Goal: Find specific page/section: Find specific page/section

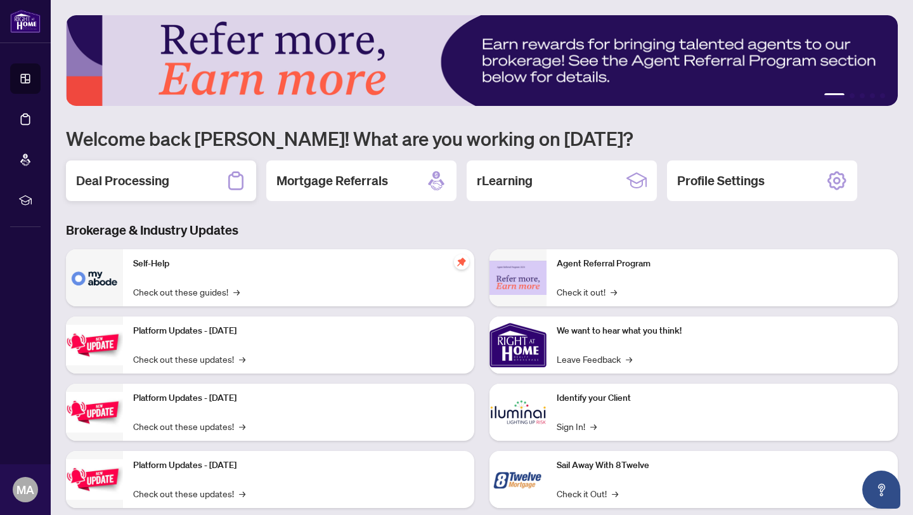
click at [155, 199] on div "Deal Processing" at bounding box center [161, 180] width 190 height 41
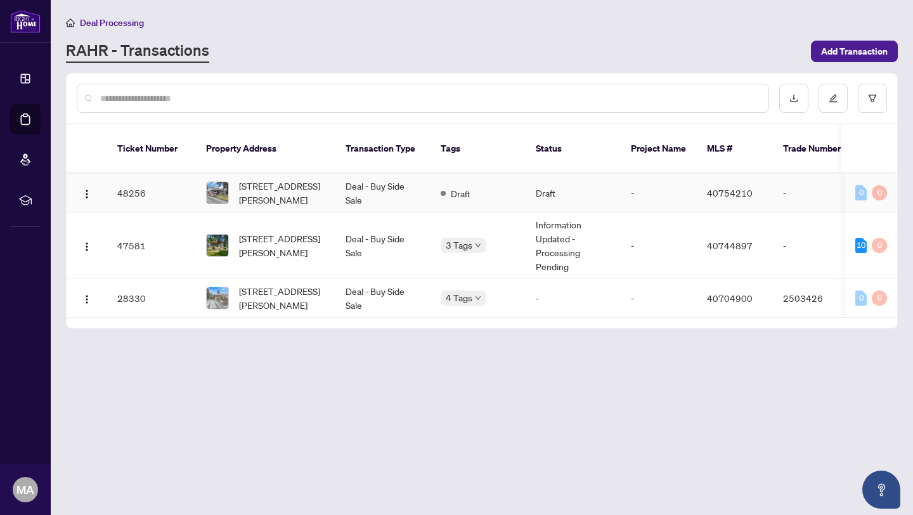
click at [230, 192] on div "[STREET_ADDRESS][PERSON_NAME]" at bounding box center [265, 193] width 119 height 28
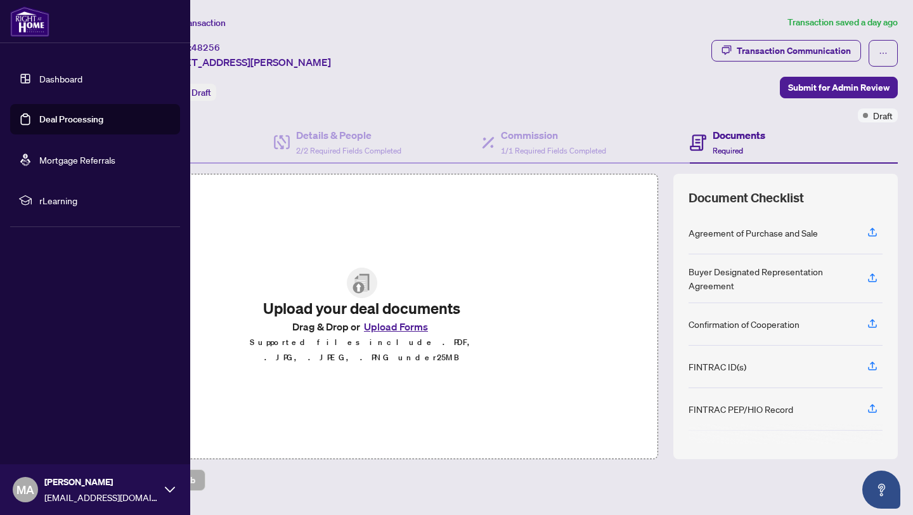
click at [49, 84] on link "Dashboard" at bounding box center [60, 78] width 43 height 11
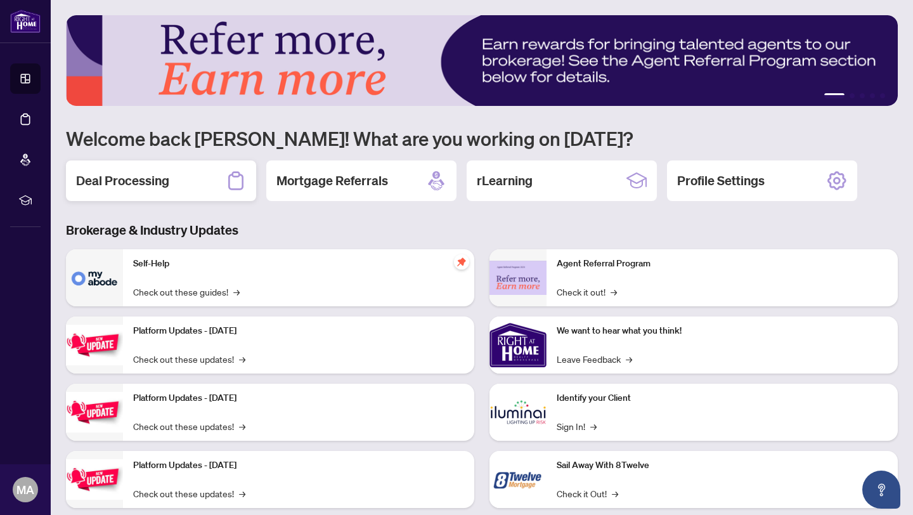
click at [221, 183] on div "Deal Processing" at bounding box center [161, 180] width 190 height 41
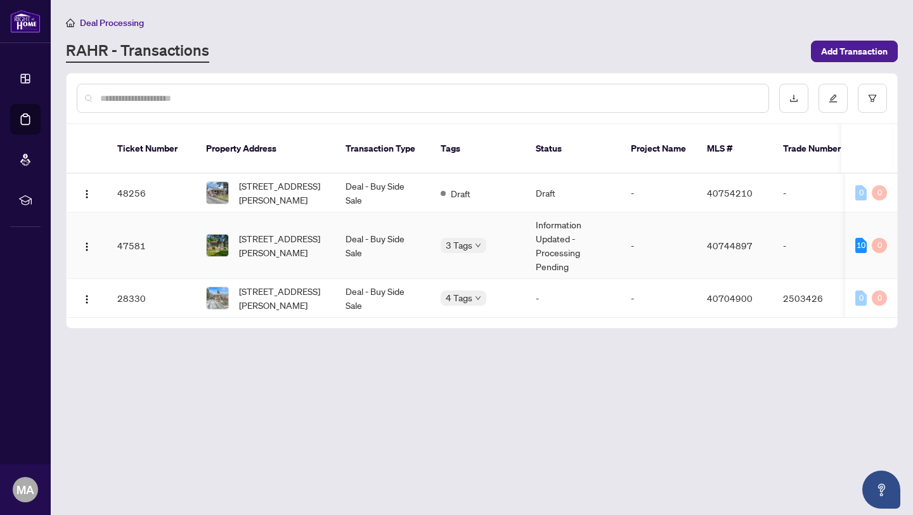
click at [382, 230] on td "Deal - Buy Side Sale" at bounding box center [383, 245] width 95 height 67
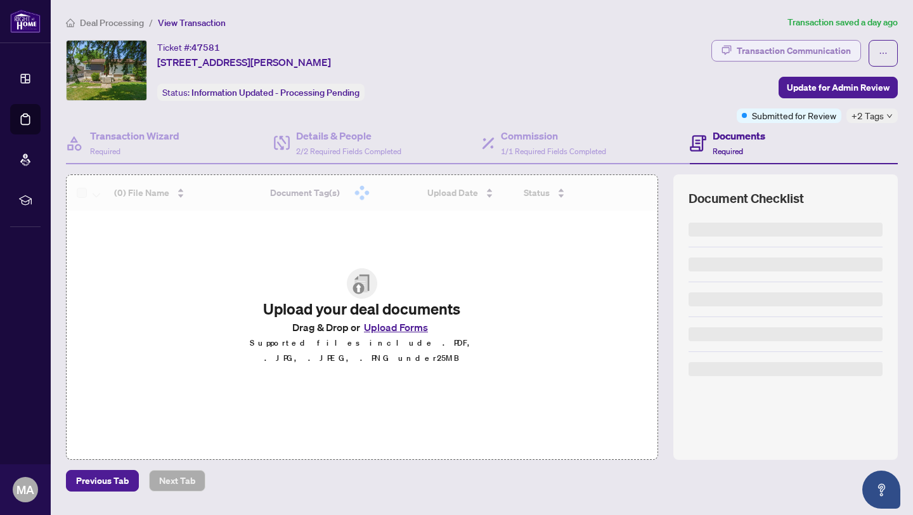
click at [801, 48] on div "Transaction Communication" at bounding box center [794, 51] width 114 height 20
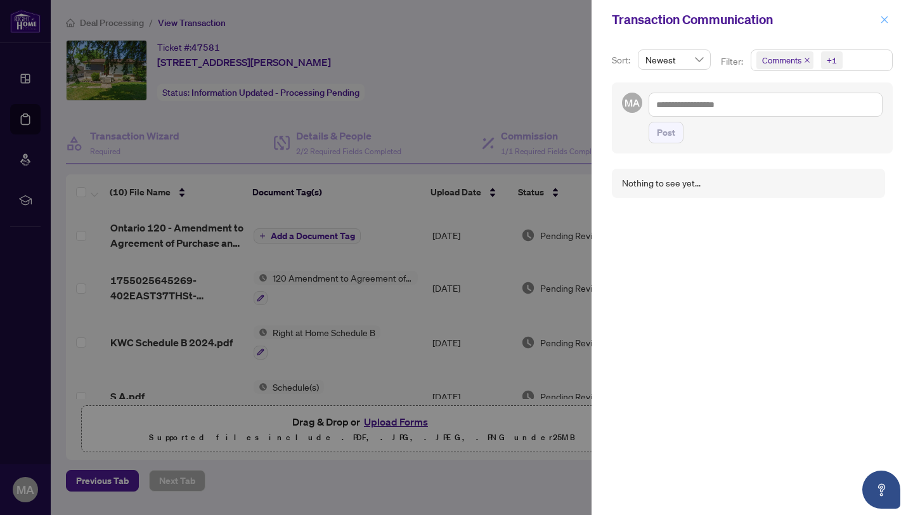
click at [886, 19] on icon "close" at bounding box center [884, 19] width 9 height 9
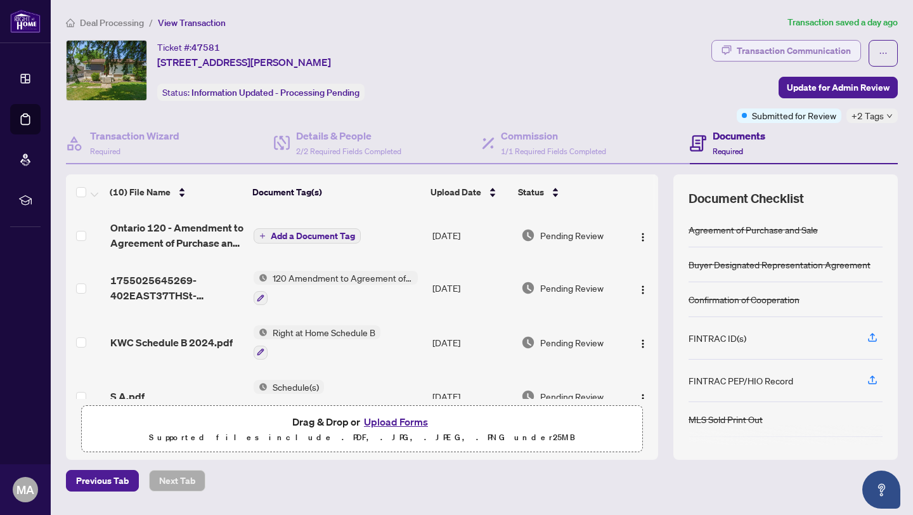
click at [786, 52] on div "Transaction Communication" at bounding box center [794, 51] width 114 height 20
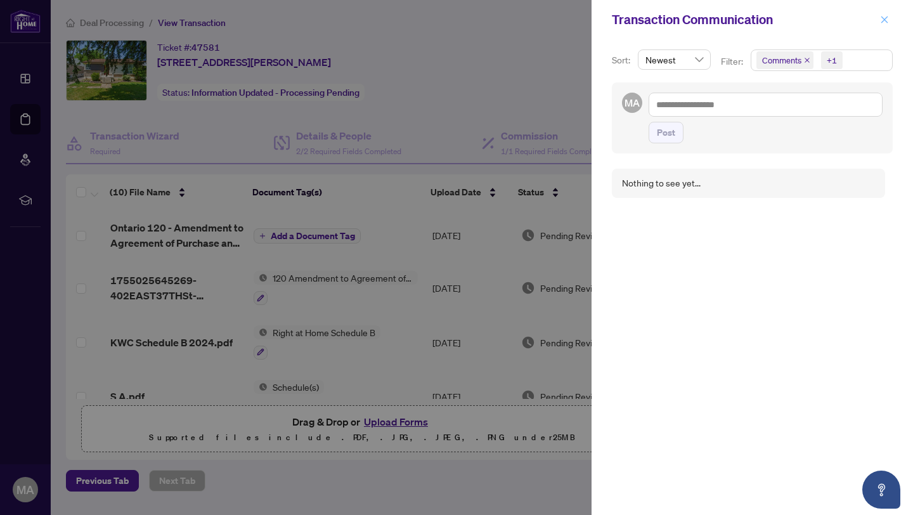
click at [891, 17] on button "button" at bounding box center [885, 19] width 16 height 15
